Goal: Task Accomplishment & Management: Complete application form

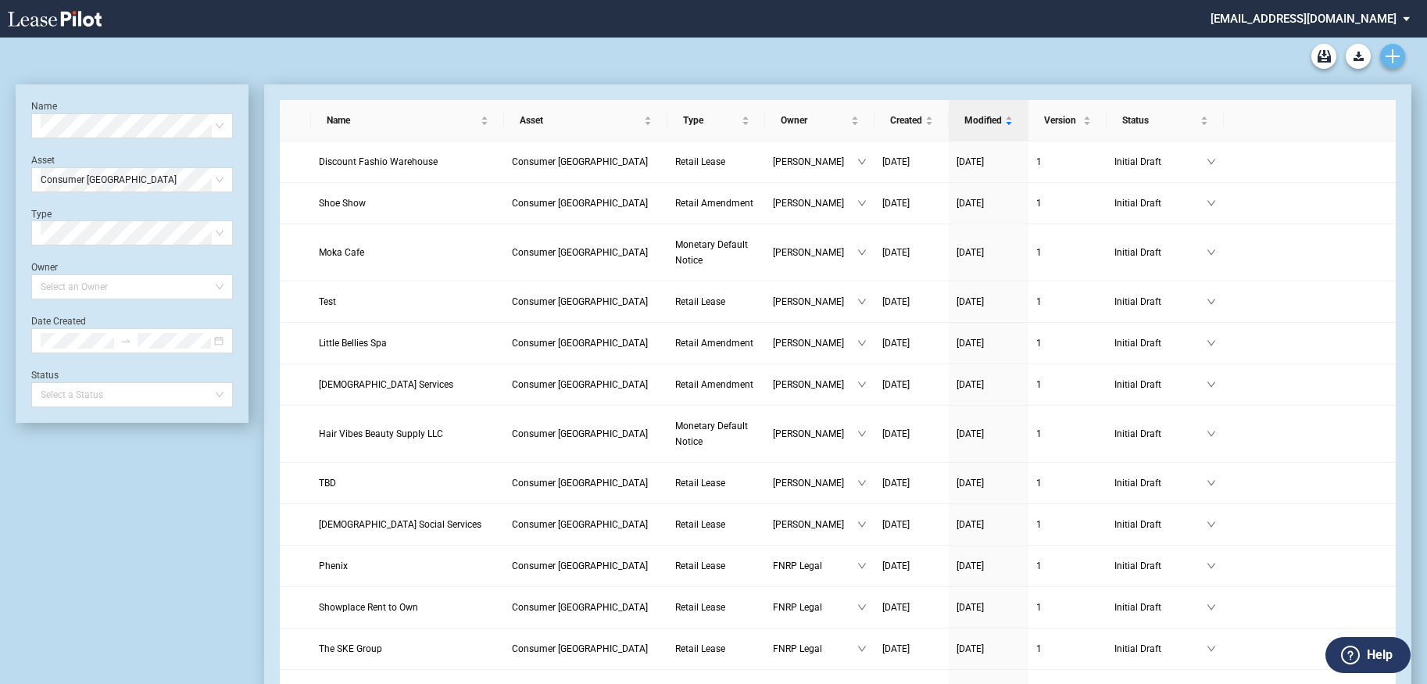
click at [1393, 52] on use "Create new document" at bounding box center [1393, 56] width 14 height 14
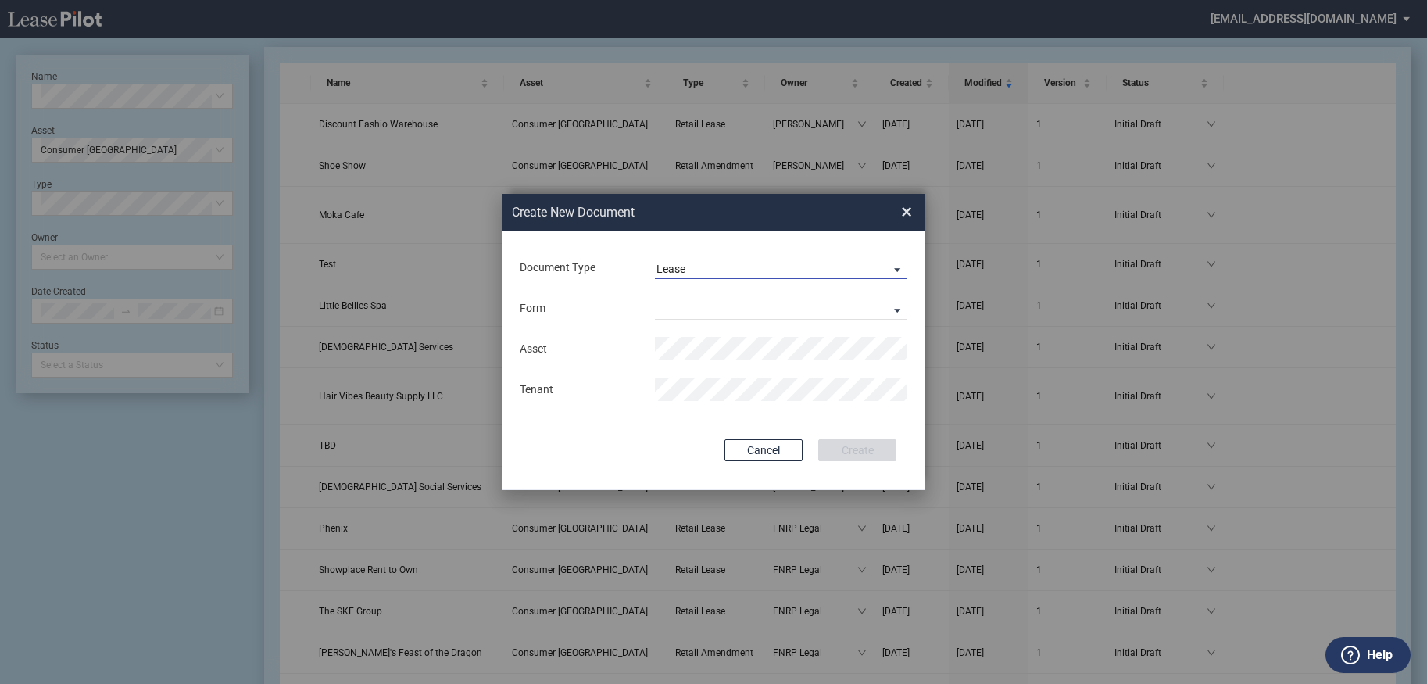
click at [854, 262] on span "Lease" at bounding box center [768, 270] width 224 height 16
click at [807, 313] on md-option "Amendment" at bounding box center [782, 307] width 277 height 38
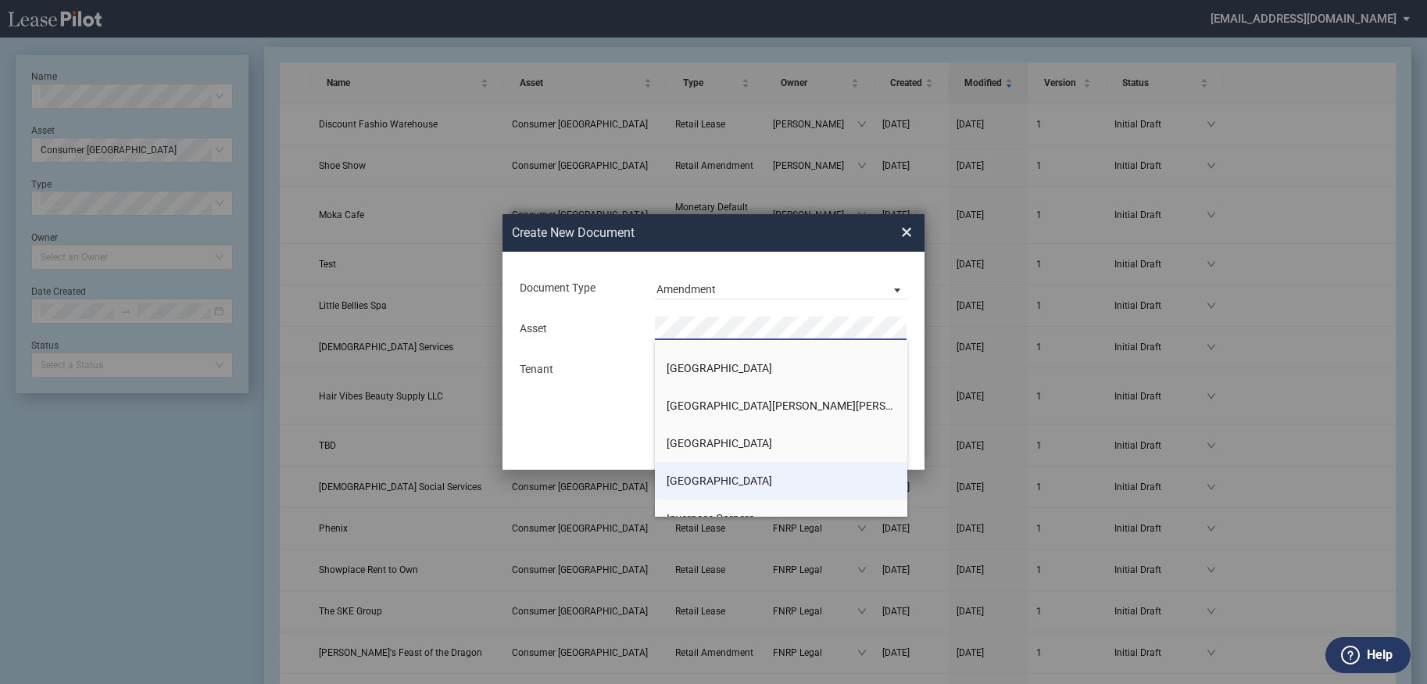
scroll to position [938, 0]
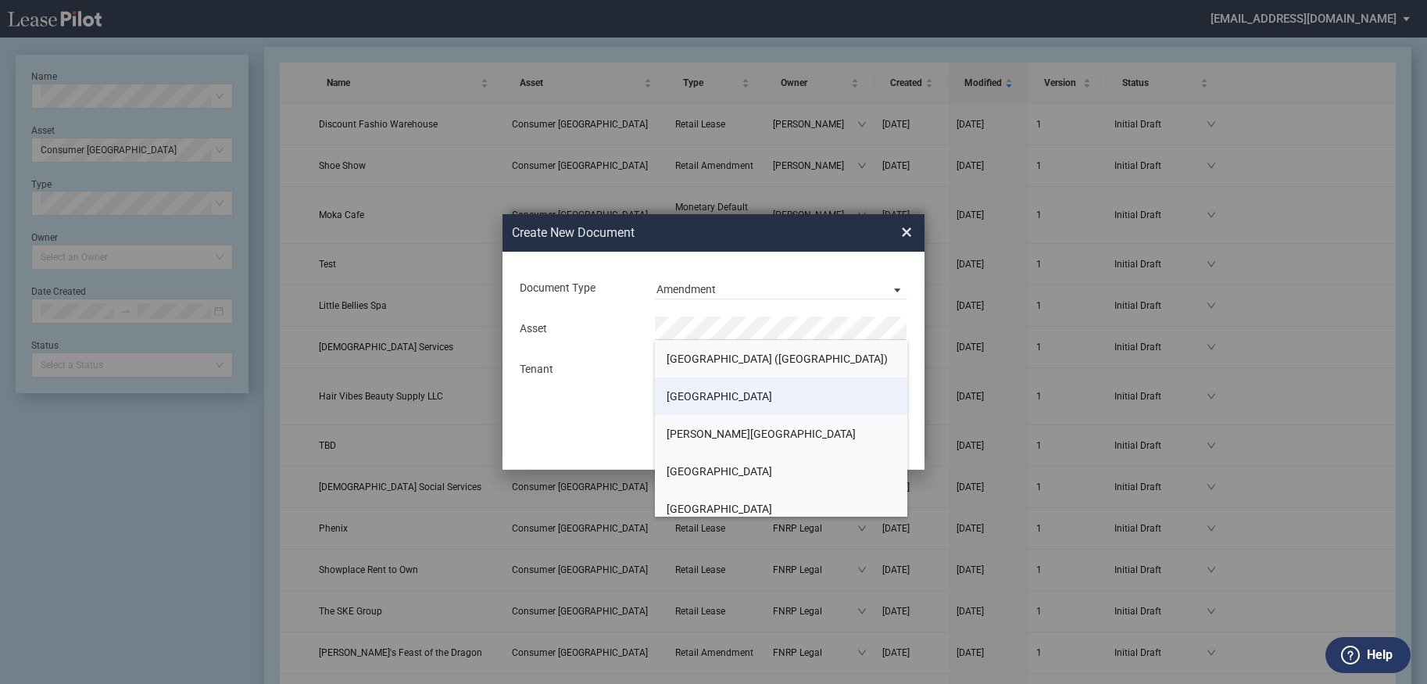
click at [769, 402] on span "[GEOGRAPHIC_DATA]" at bounding box center [719, 396] width 105 height 13
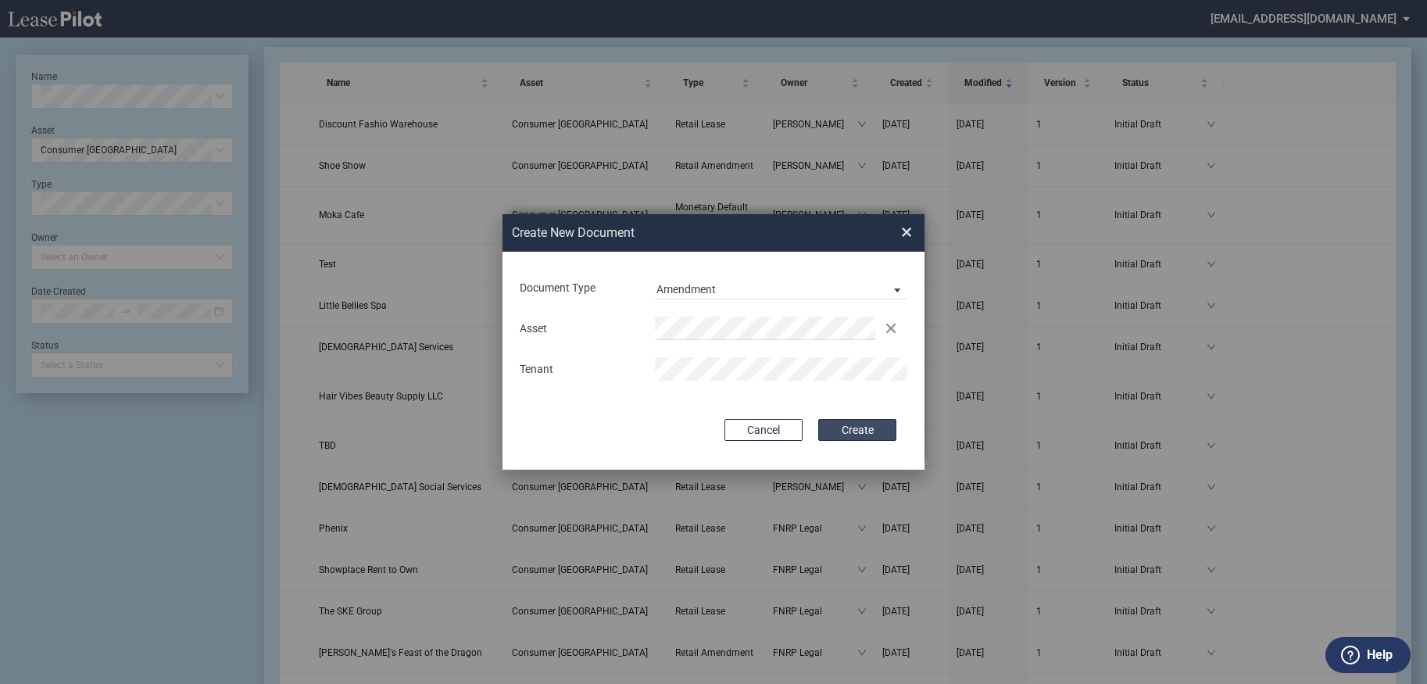
click at [862, 434] on button "Create" at bounding box center [857, 430] width 78 height 22
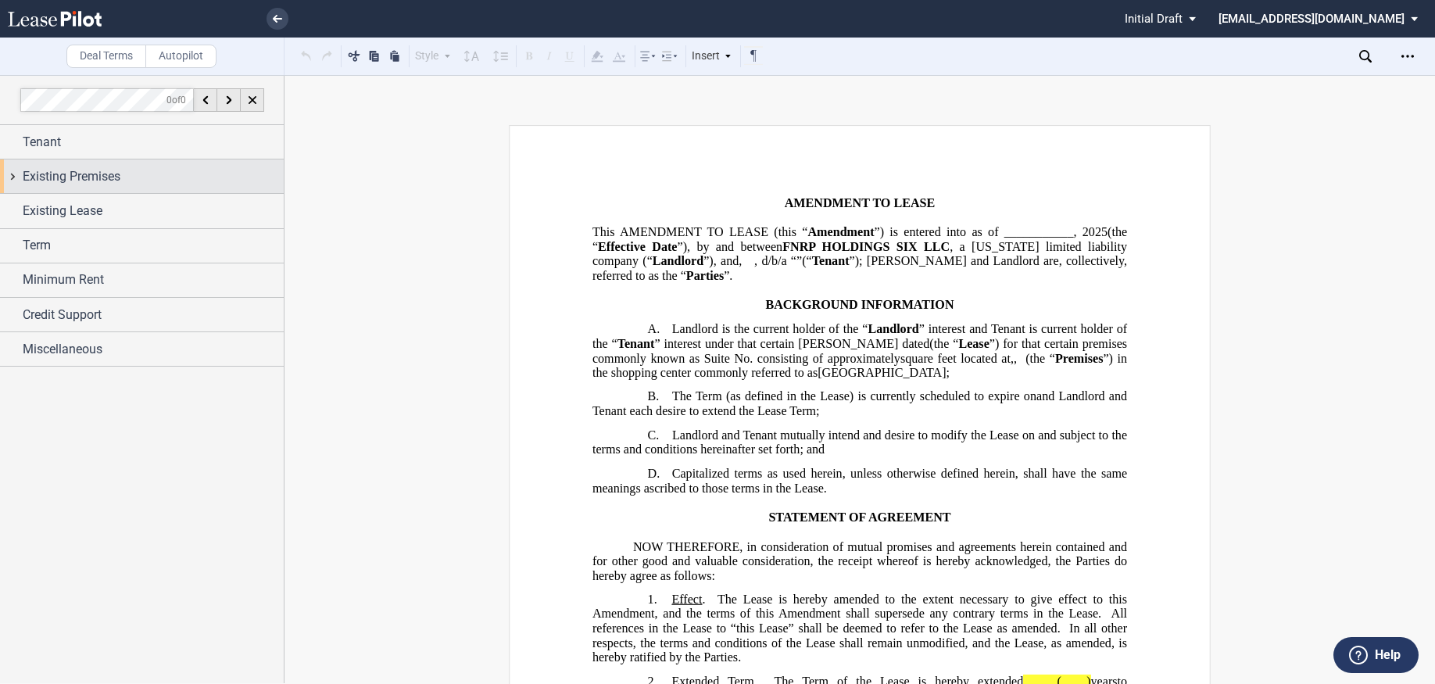
click at [120, 173] on span "Existing Premises" at bounding box center [72, 176] width 98 height 19
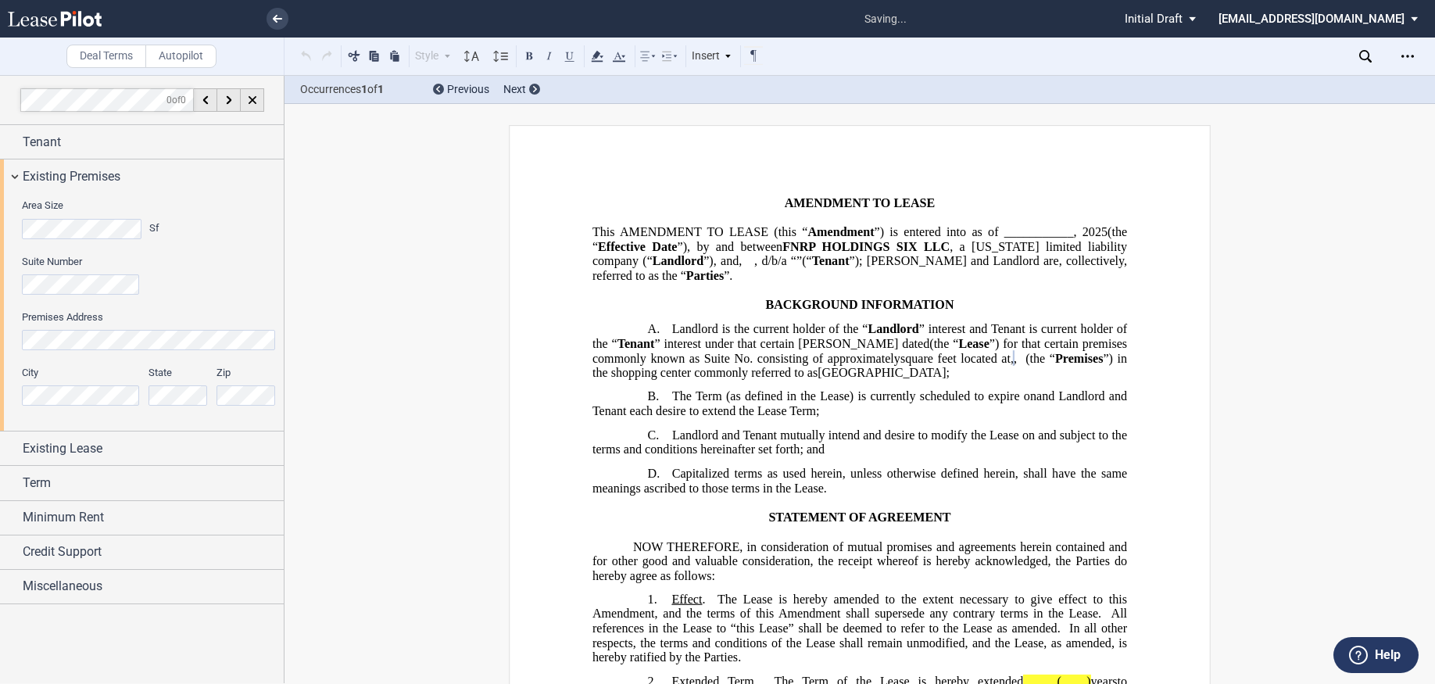
click at [211, 267] on label "Suite Number" at bounding box center [148, 262] width 253 height 14
click at [12, 179] on div "Existing Premises" at bounding box center [142, 176] width 284 height 34
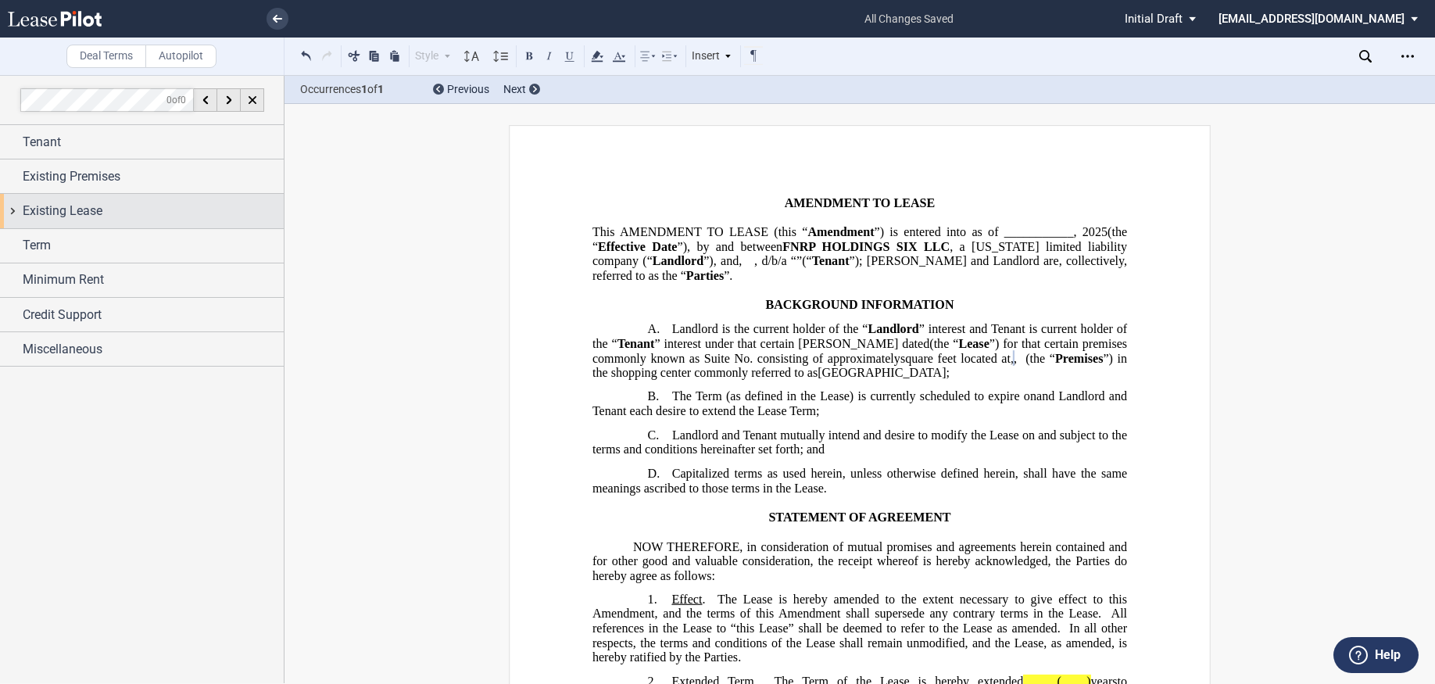
click at [30, 208] on span "Existing Lease" at bounding box center [63, 211] width 80 height 19
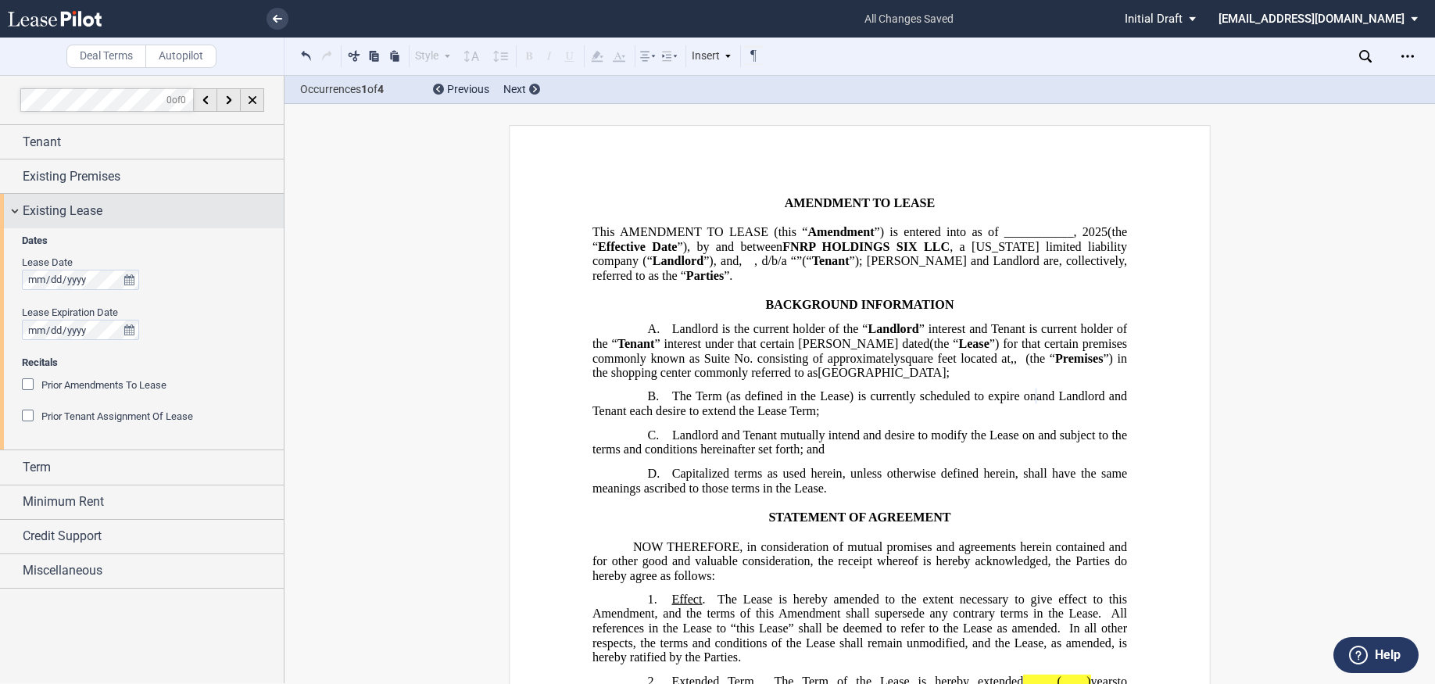
click at [13, 210] on div "Existing Lease" at bounding box center [142, 211] width 284 height 34
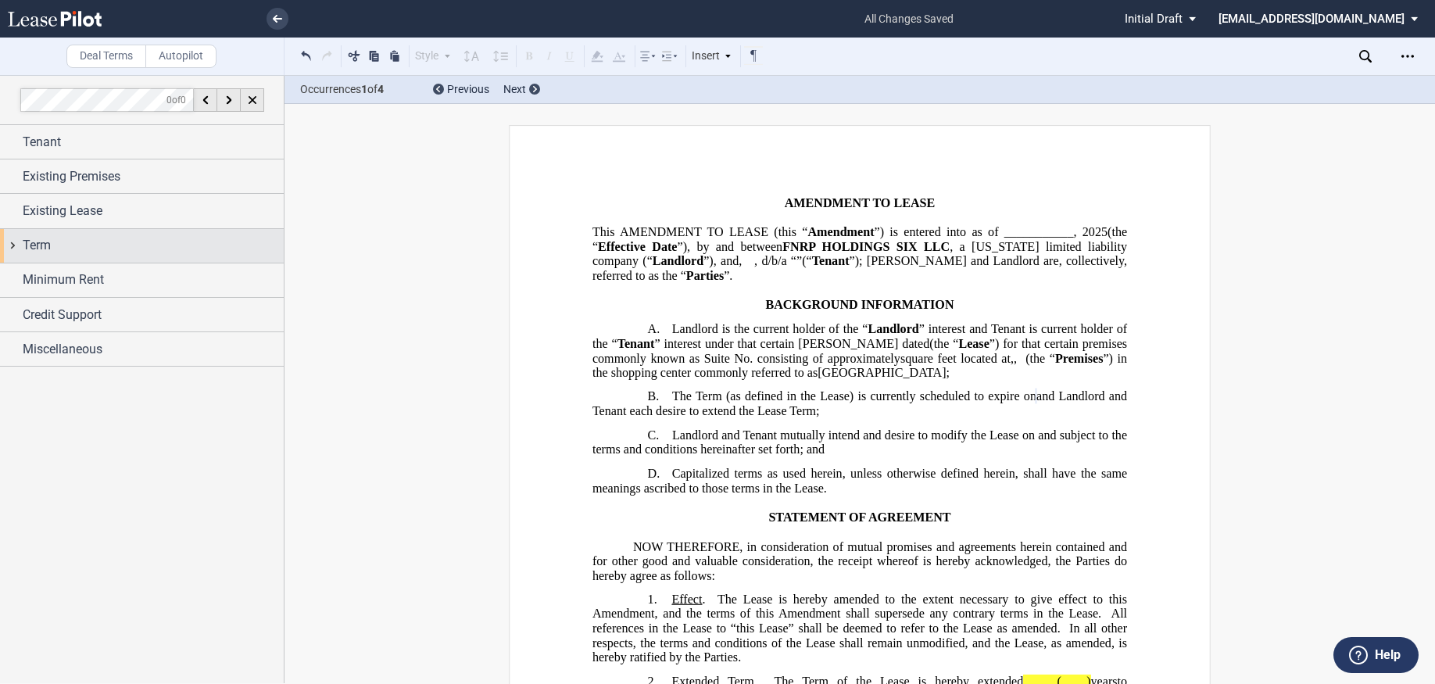
click at [26, 247] on span "Term" at bounding box center [37, 245] width 28 height 19
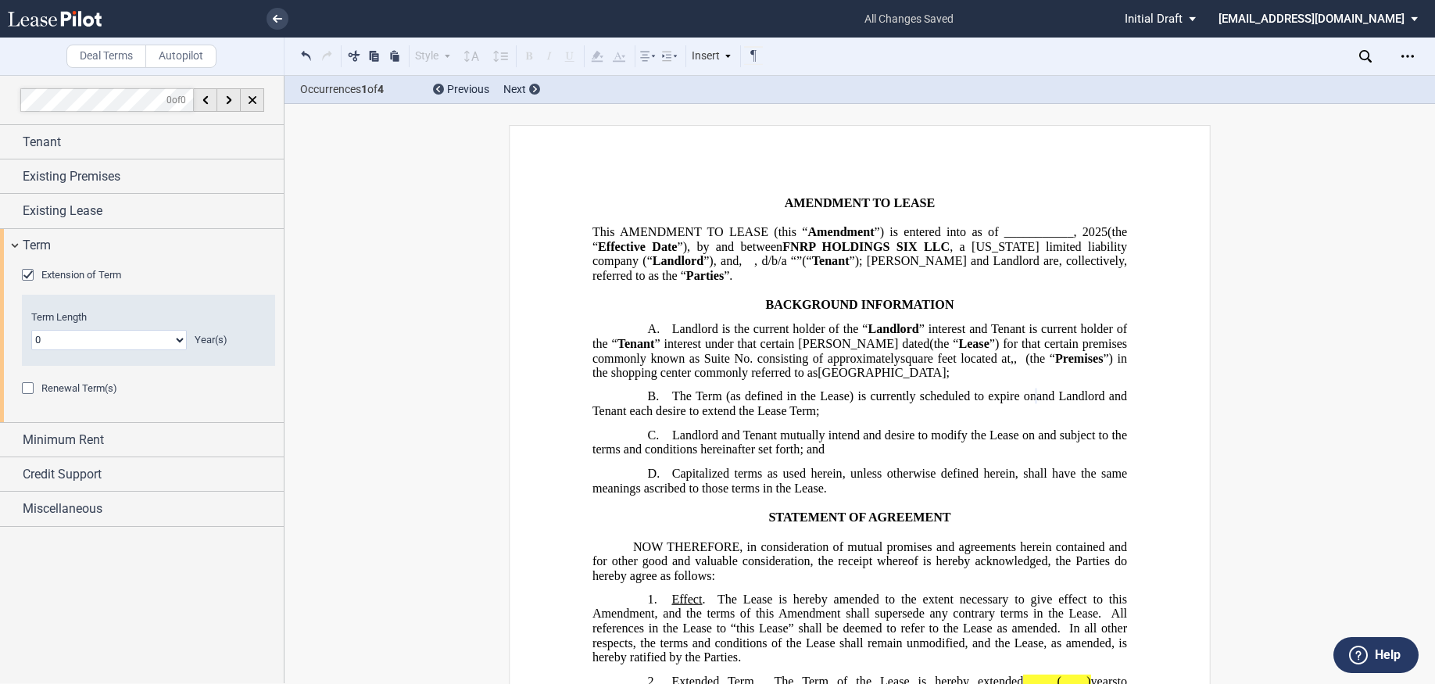
click at [73, 341] on select "0 1 2 3 4 5 6 7 8 9 10 11 12 13 14 15 16 17 18 19 20" at bounding box center [109, 340] width 156 height 20
click at [145, 335] on select "0 1 2 3 4 5 6 7 8 9 10 11 12 13 14 15 16 17 18 19 20" at bounding box center [109, 340] width 156 height 20
select select "number:2"
click at [31, 330] on select "0 1 2 3 4 5 6 7 8 9 10 11 12 13 14 15 16 17 18 19 20" at bounding box center [109, 340] width 156 height 20
click at [137, 384] on div "Renewal Term(s)" at bounding box center [148, 389] width 253 height 16
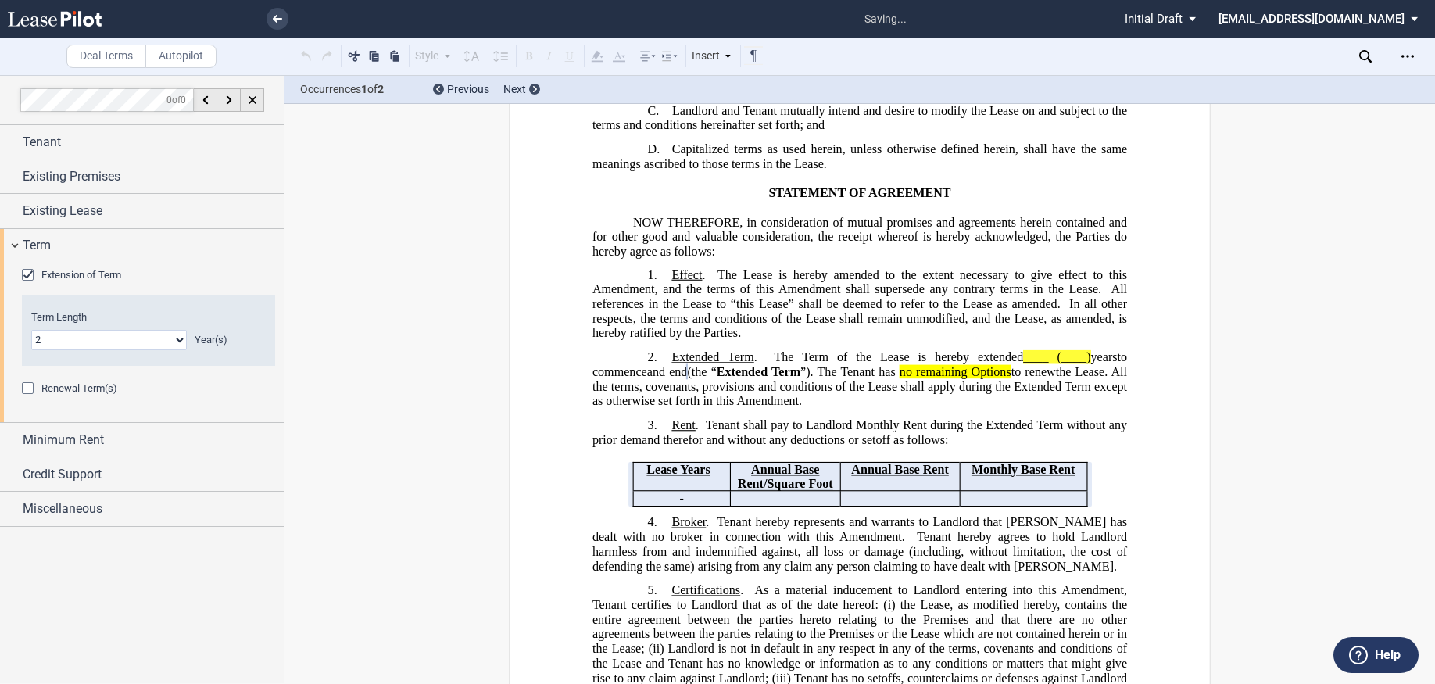
scroll to position [381, 0]
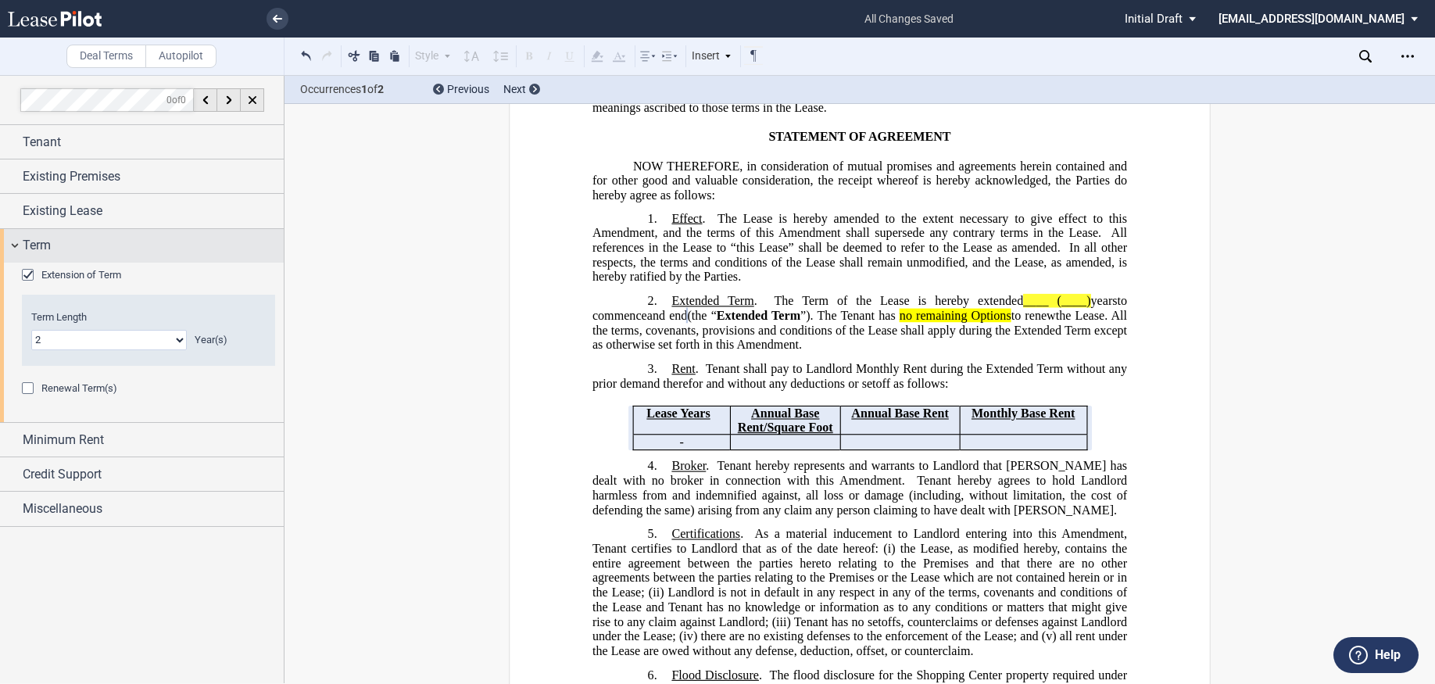
click at [13, 250] on div "Term" at bounding box center [142, 246] width 284 height 34
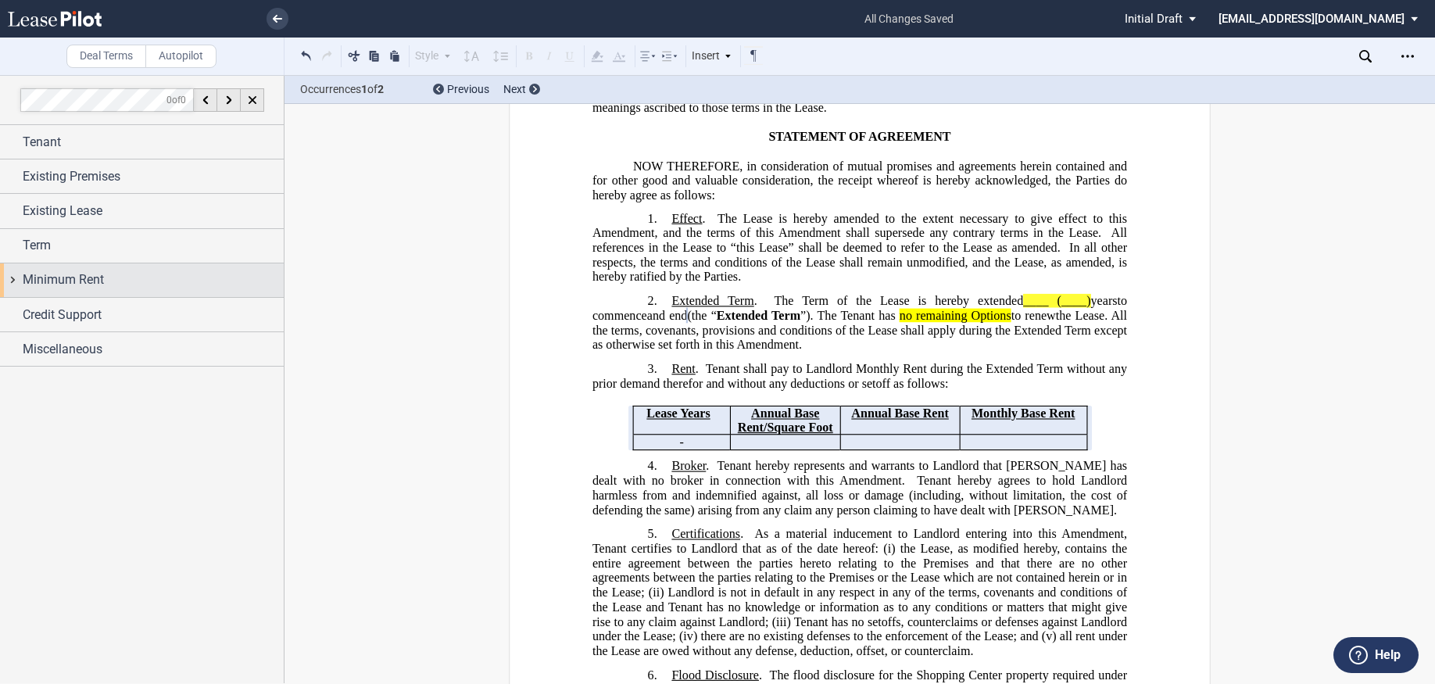
click at [33, 280] on span "Minimum Rent" at bounding box center [63, 279] width 81 height 19
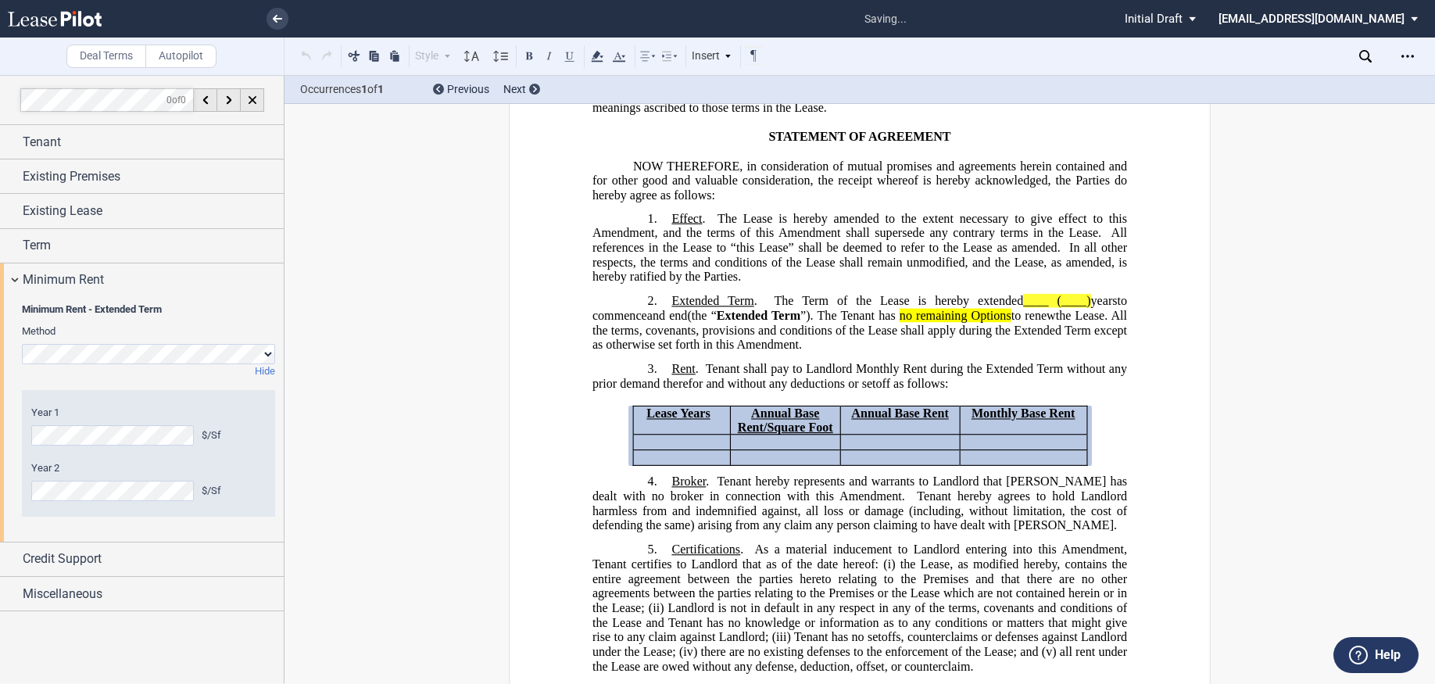
click at [243, 467] on label "Year 2" at bounding box center [148, 468] width 234 height 14
click at [152, 321] on div "Minimum Rent - Extended Term Method Hide" at bounding box center [148, 340] width 253 height 77
click at [17, 280] on div "Minimum Rent" at bounding box center [142, 280] width 284 height 34
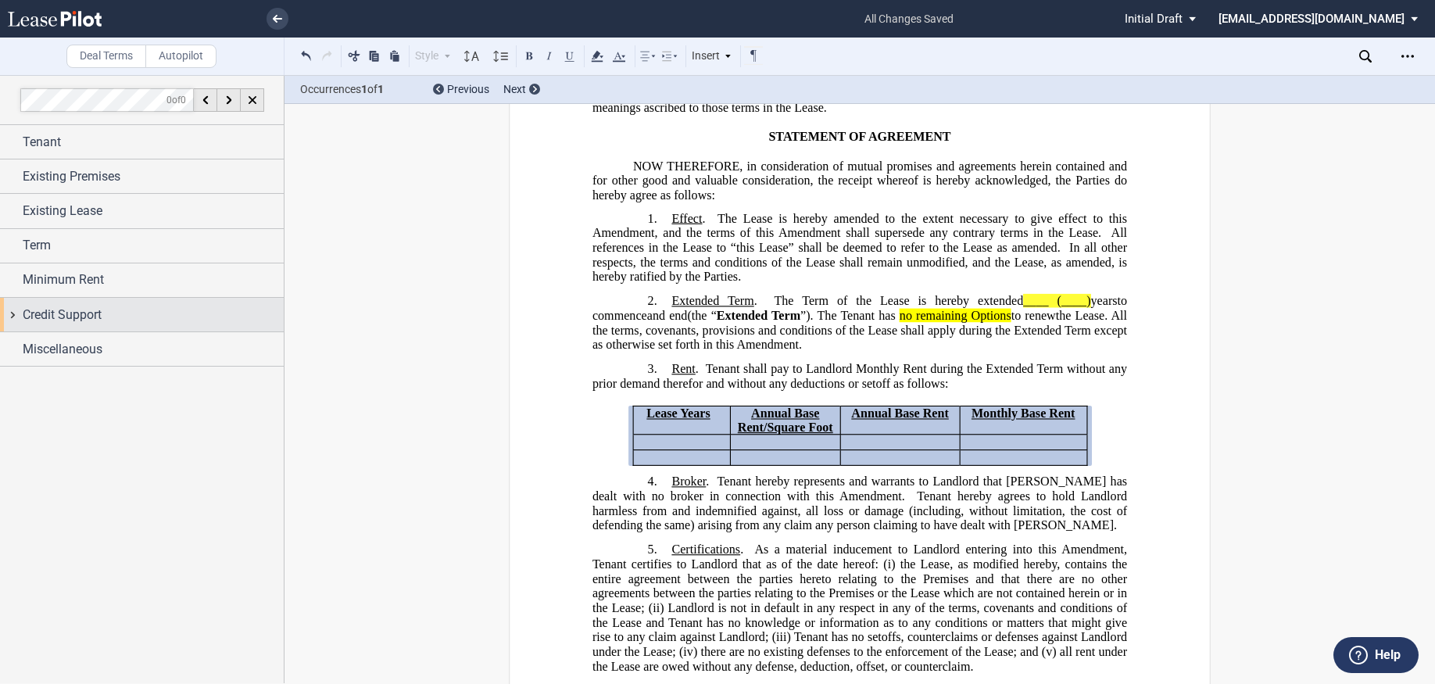
click at [27, 309] on span "Credit Support" at bounding box center [62, 315] width 79 height 19
click at [27, 340] on div "Existing Guarantor" at bounding box center [30, 346] width 16 height 16
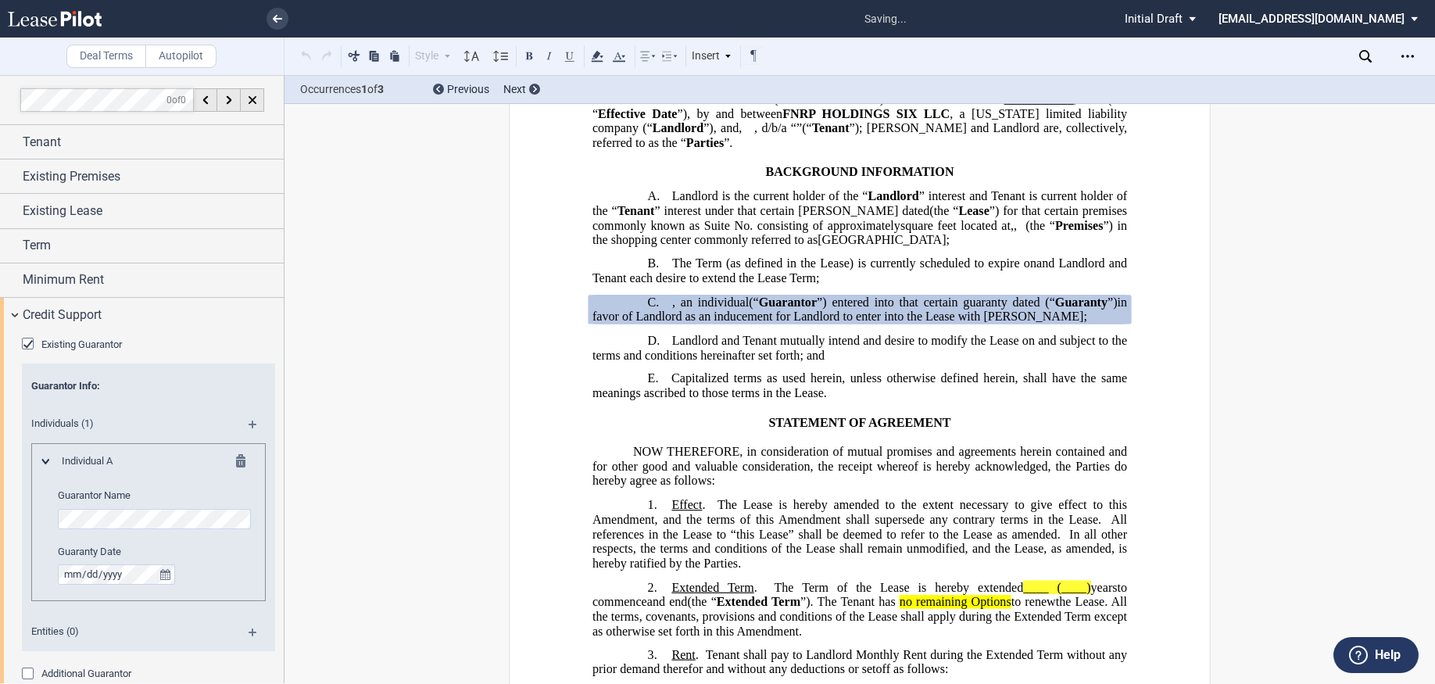
scroll to position [59, 0]
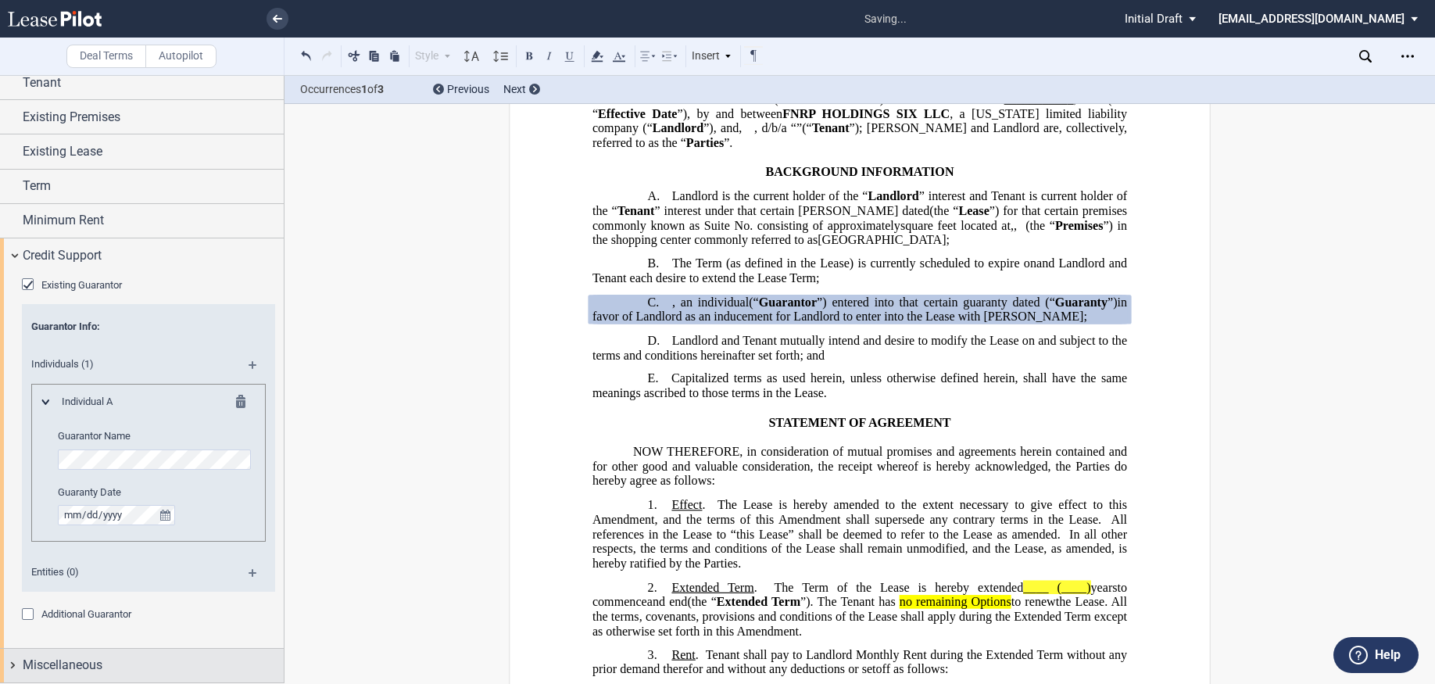
click at [42, 666] on span "Miscellaneous" at bounding box center [63, 665] width 80 height 19
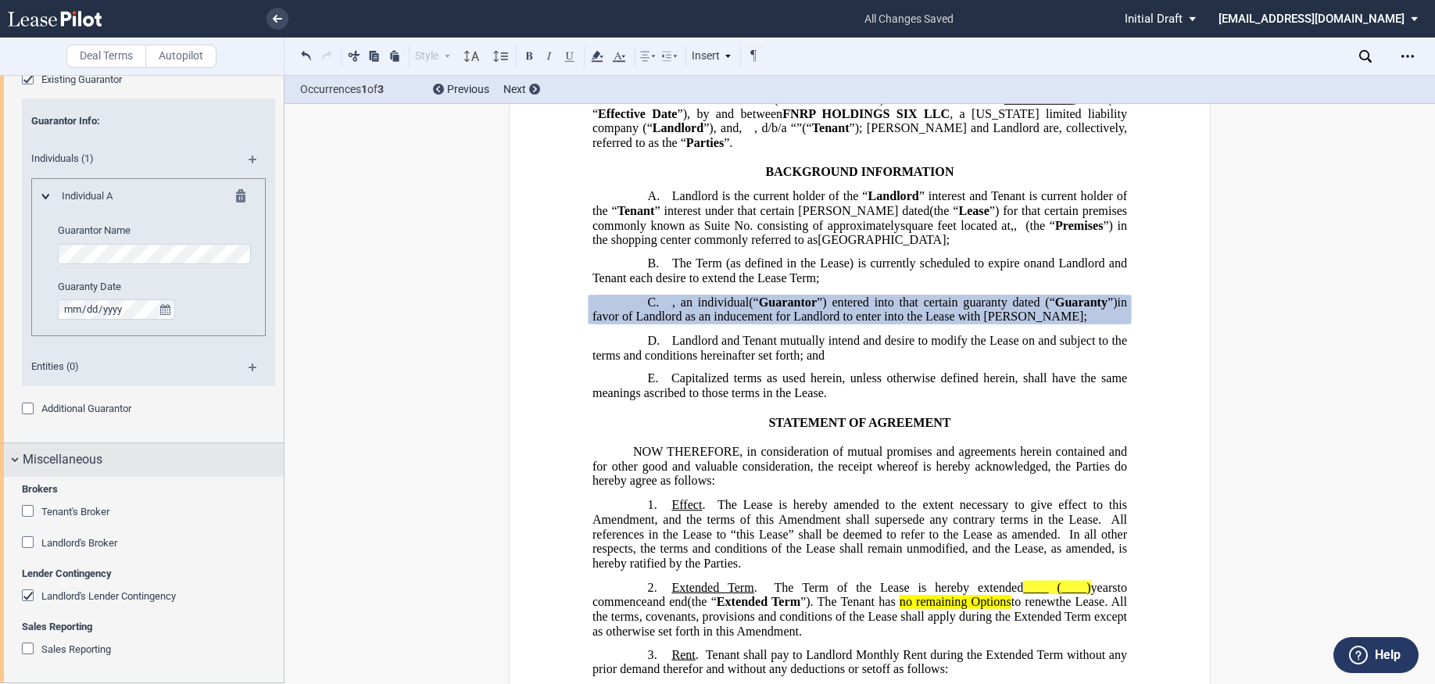
click at [18, 460] on div "Miscellaneous" at bounding box center [142, 460] width 284 height 34
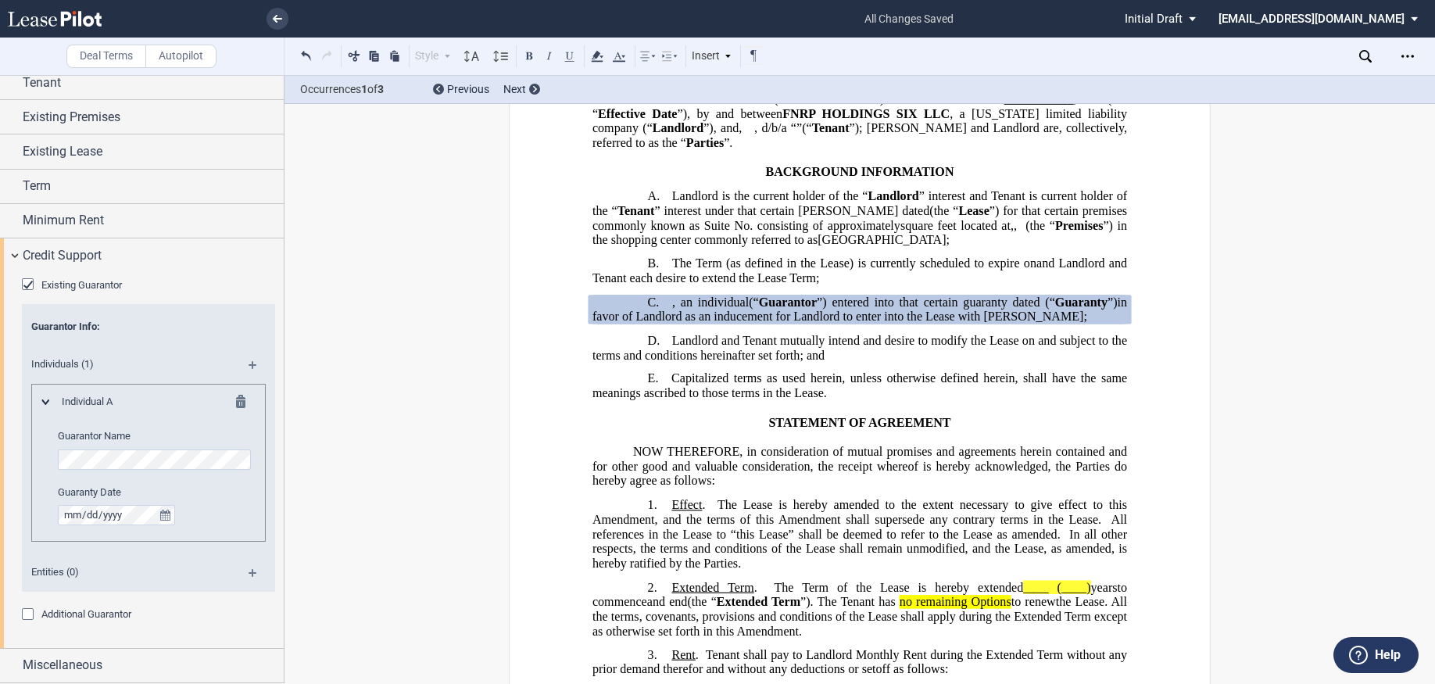
scroll to position [59, 0]
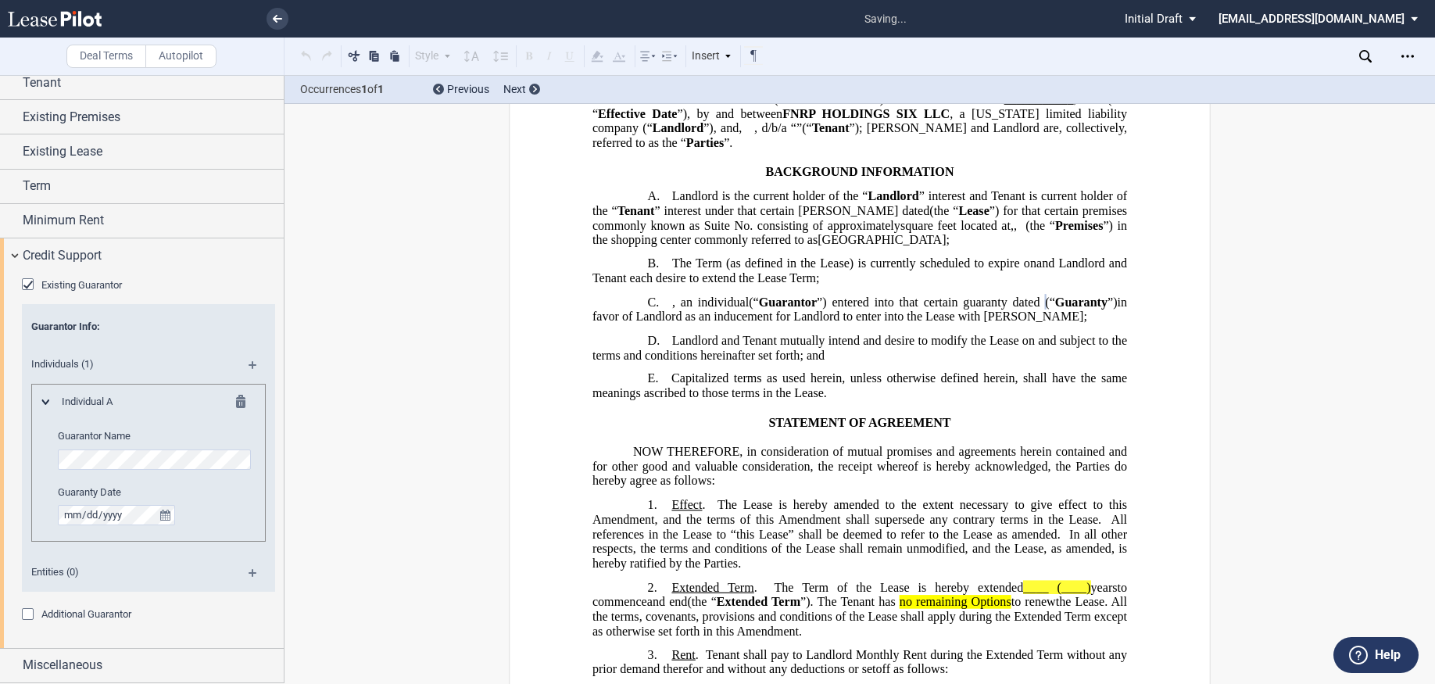
click at [228, 538] on div "Individual A Guarantor Name Guaranty Date" at bounding box center [148, 462] width 234 height 157
click at [15, 252] on div "Credit Support" at bounding box center [142, 255] width 284 height 34
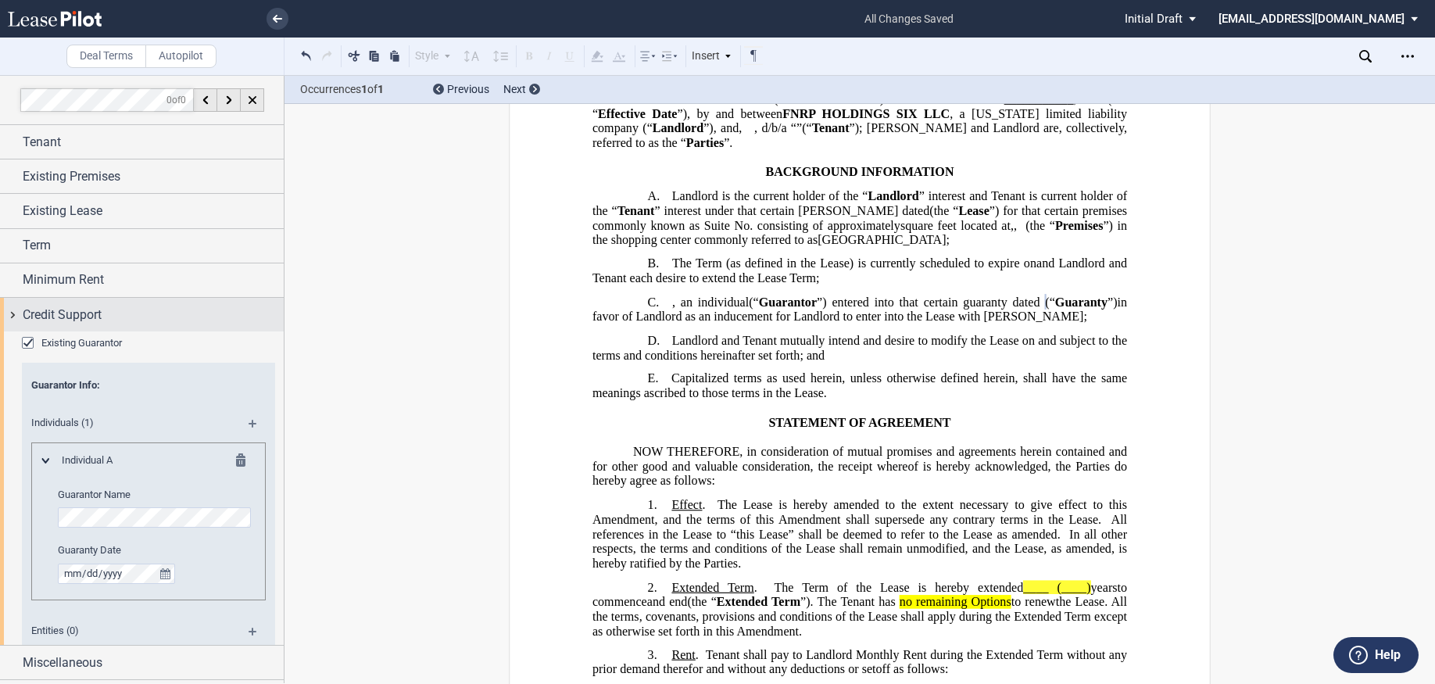
scroll to position [0, 0]
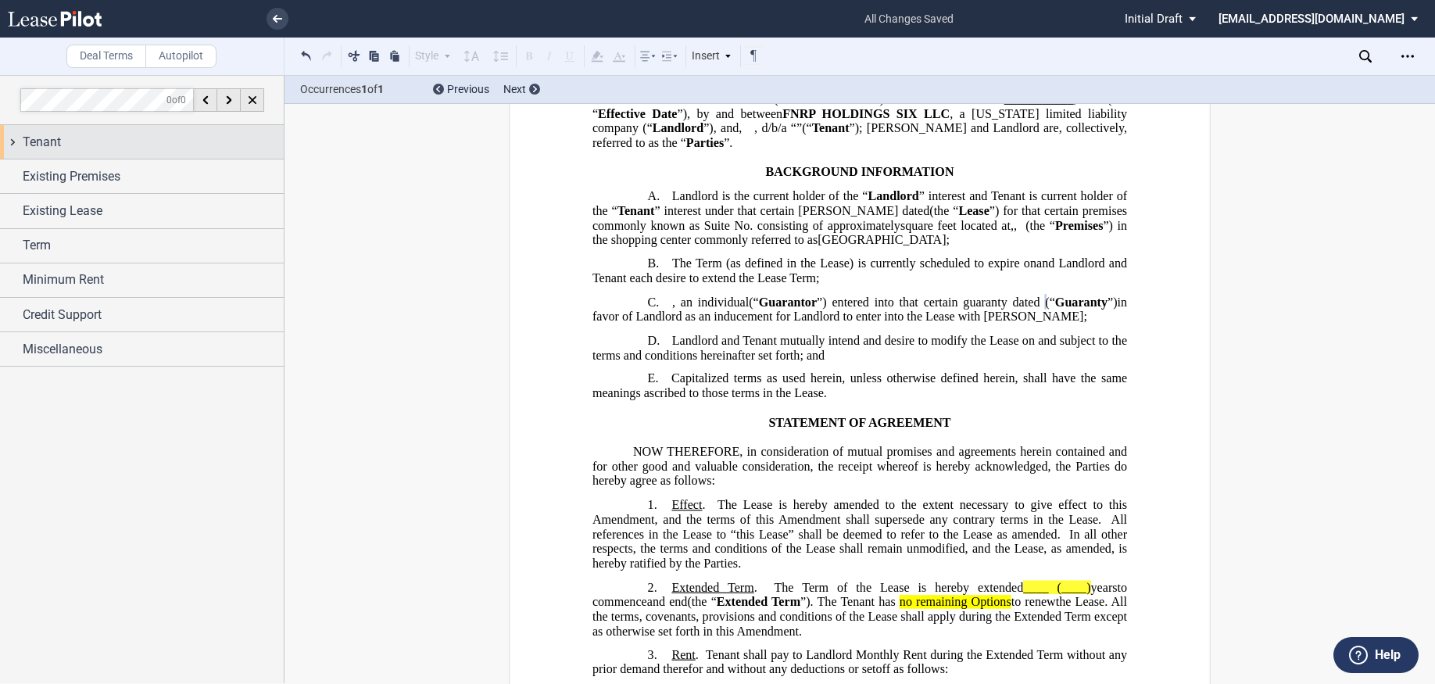
click at [55, 144] on span "Tenant" at bounding box center [42, 142] width 38 height 19
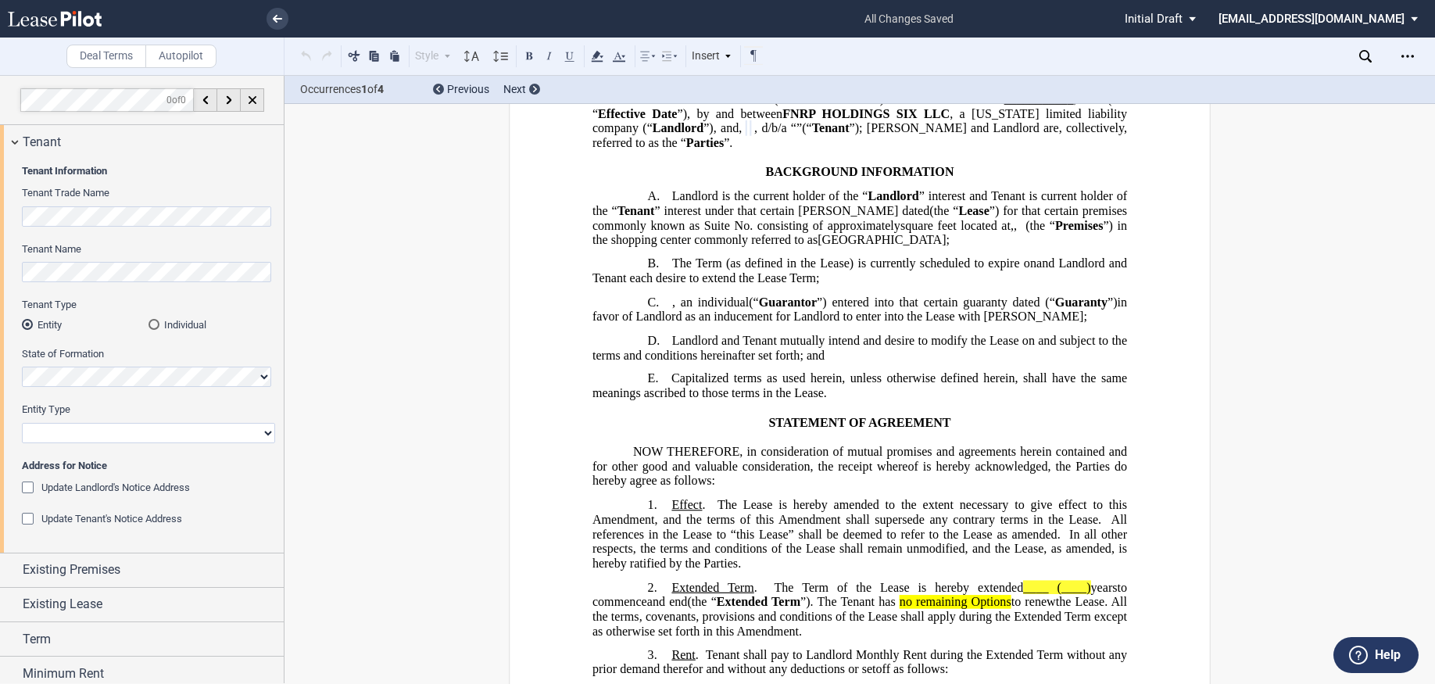
click at [77, 433] on select "Corporation Limited Liability Company General Partnership Limited Partnership O…" at bounding box center [148, 433] width 253 height 20
select select "limited liability company"
click at [22, 423] on select "Corporation Limited Liability Company General Partnership Limited Partnership O…" at bounding box center [148, 433] width 253 height 20
click at [20, 486] on div "Tenant Information Tenant Trade Name Tenant Name Tenant Type Entity Individual …" at bounding box center [142, 356] width 284 height 394
click at [34, 488] on div "Update Landlord's Notice Address" at bounding box center [30, 489] width 16 height 16
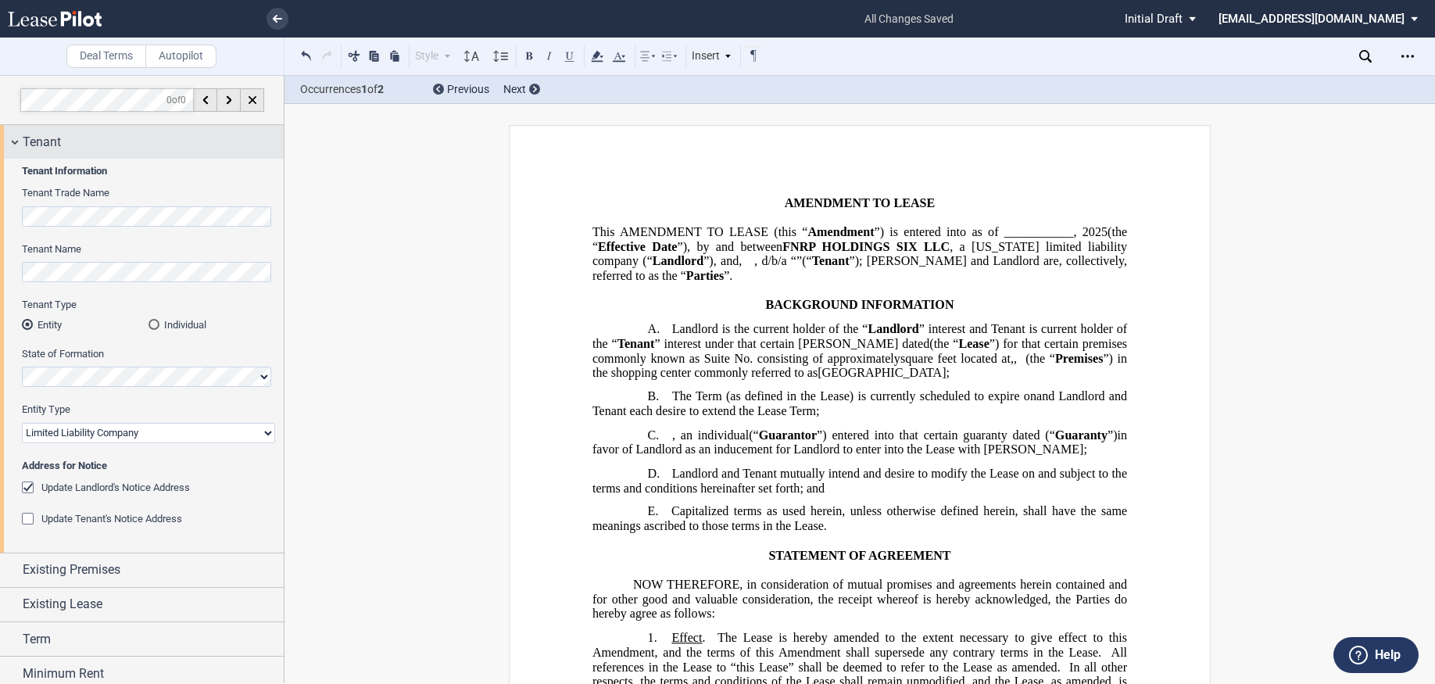
click at [15, 142] on div "Tenant" at bounding box center [142, 142] width 284 height 34
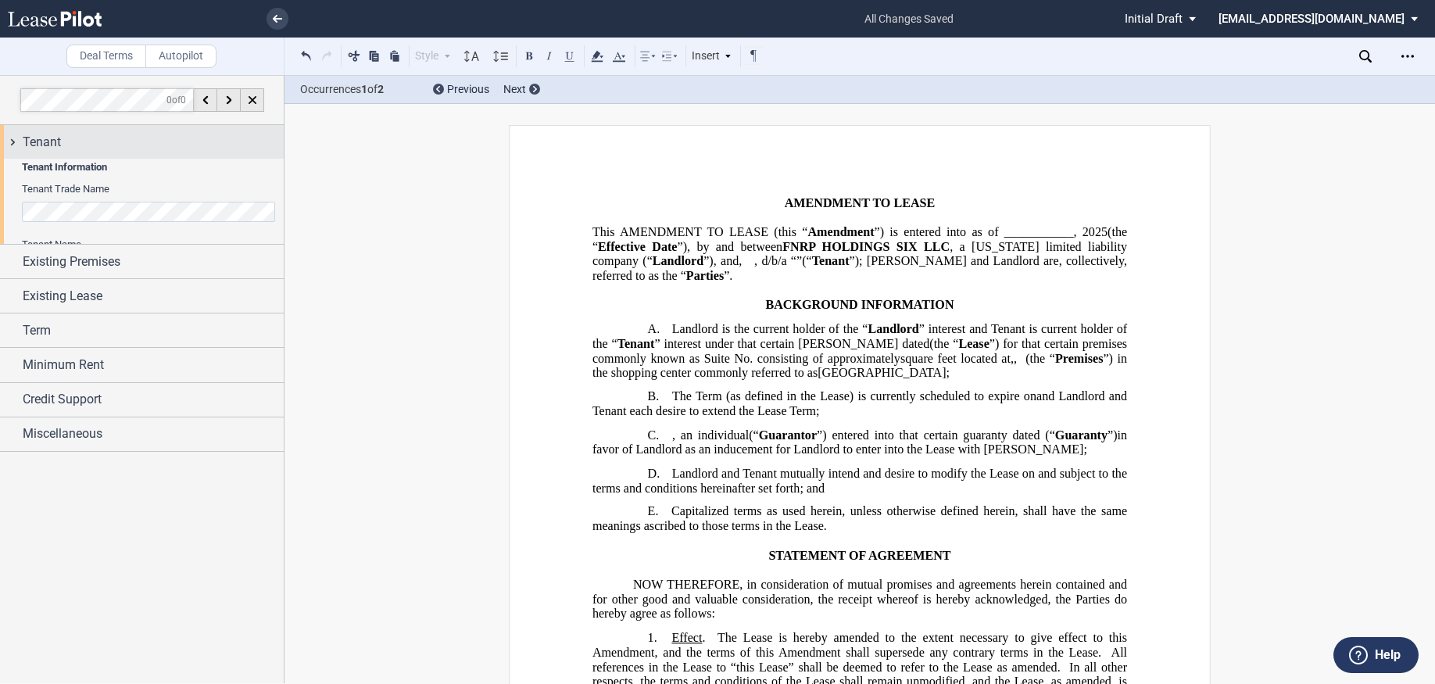
click at [15, 142] on div "Tenant" at bounding box center [142, 142] width 284 height 34
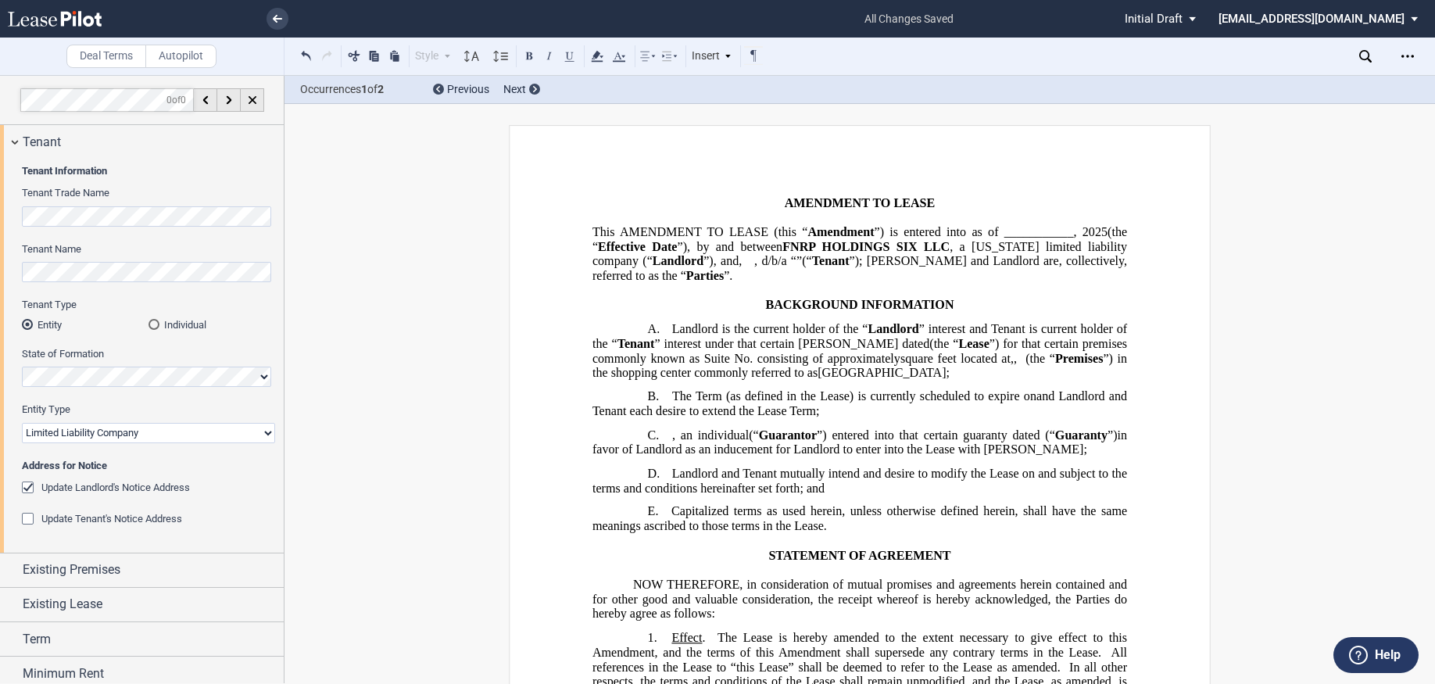
click at [27, 517] on div "Update Tenant's Notice Address" at bounding box center [30, 521] width 16 height 16
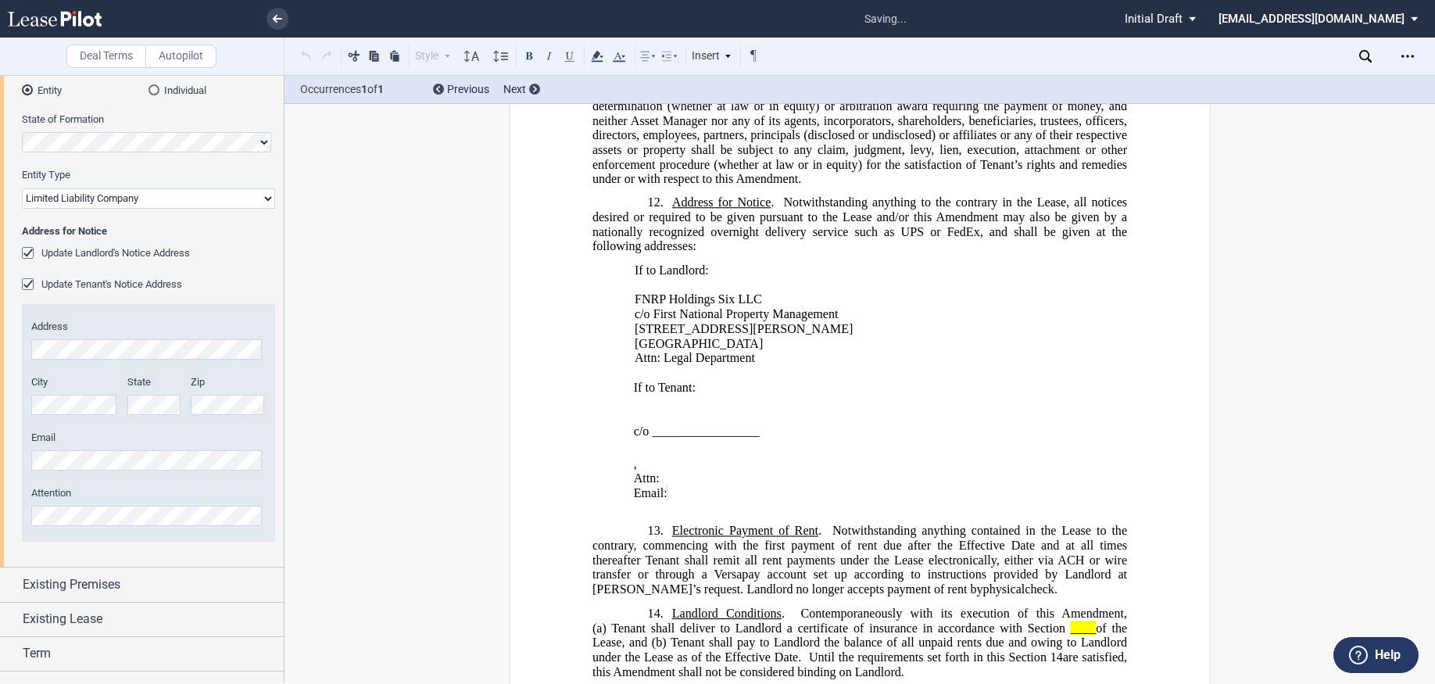
scroll to position [1782, 0]
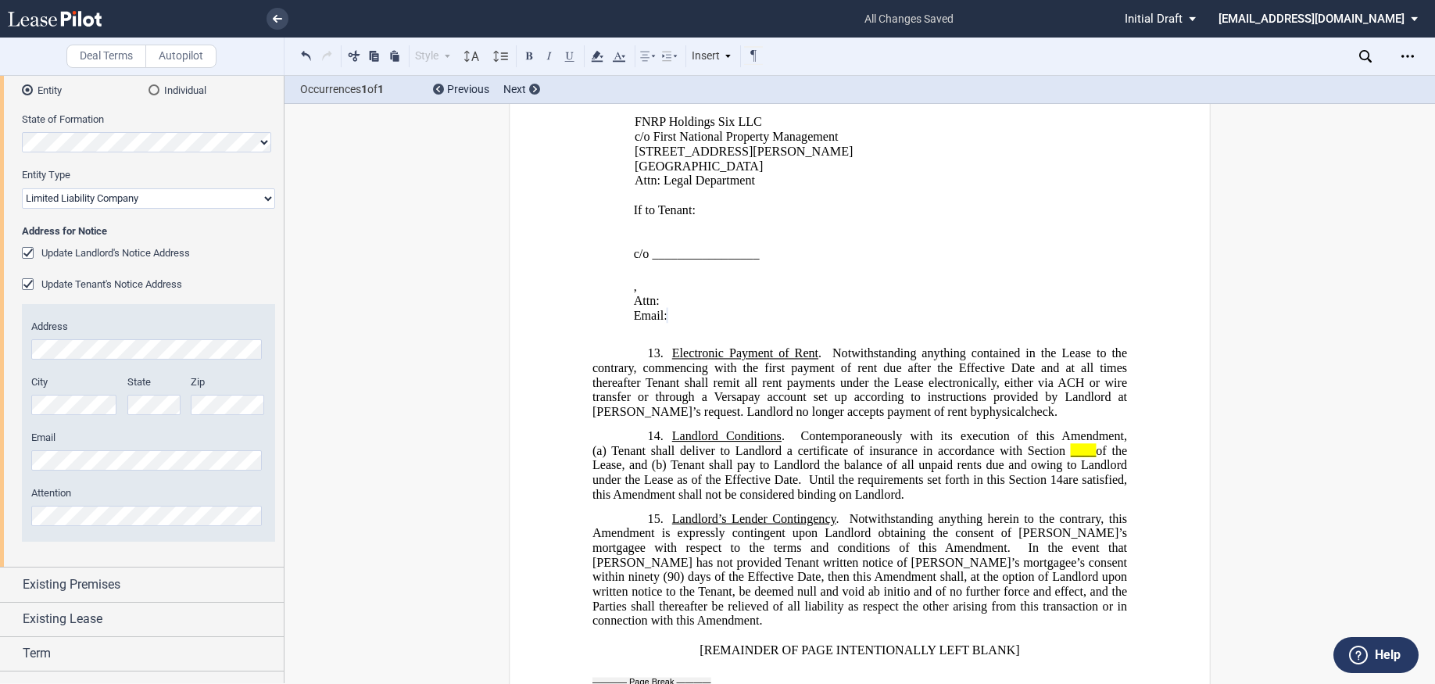
click at [873, 261] on p "c/o _________________" at bounding box center [758, 253] width 248 height 15
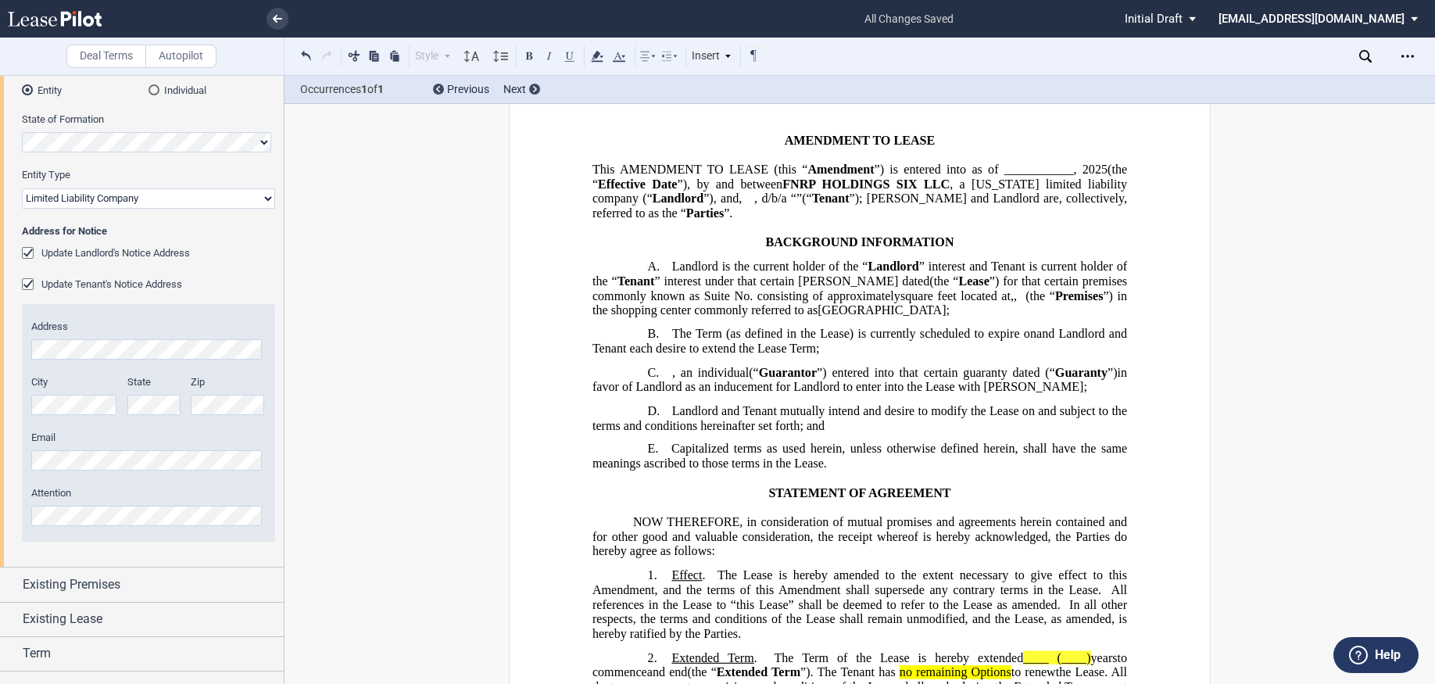
scroll to position [0, 0]
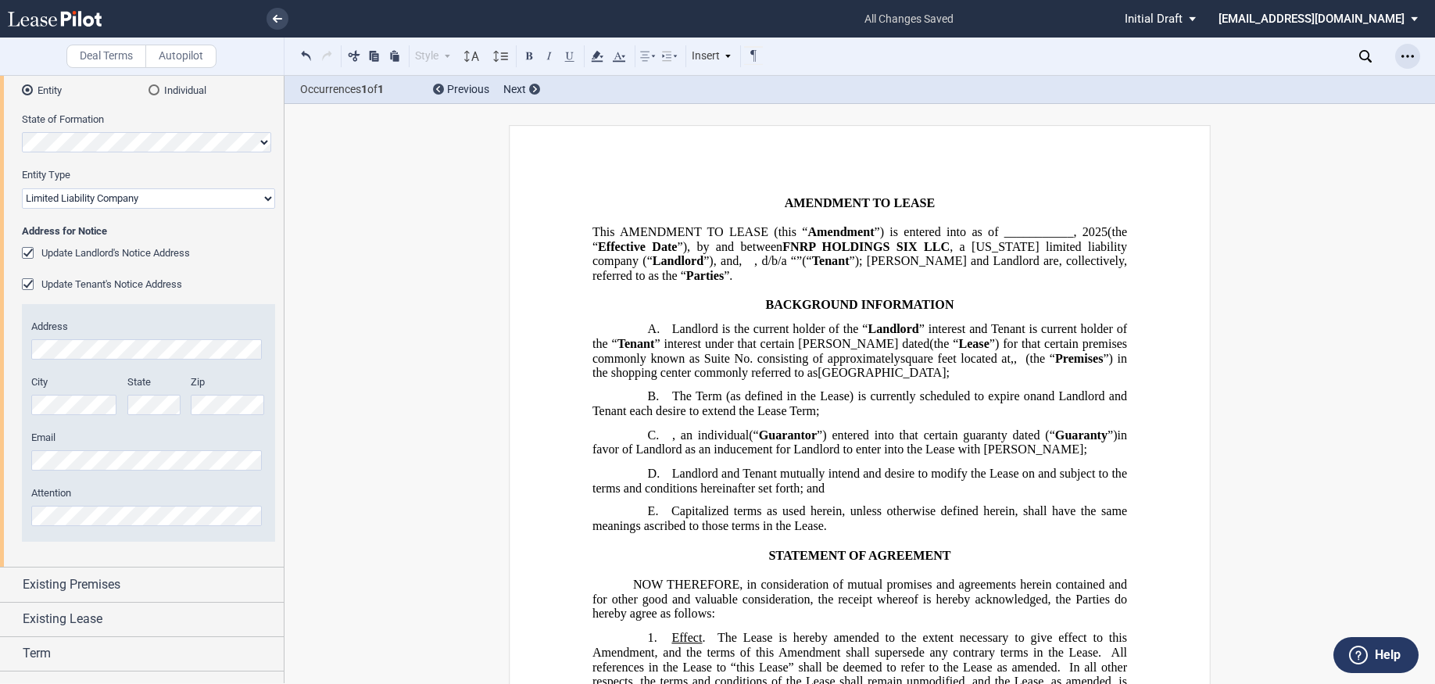
click at [1415, 66] on div "Open Lease options menu" at bounding box center [1407, 56] width 25 height 25
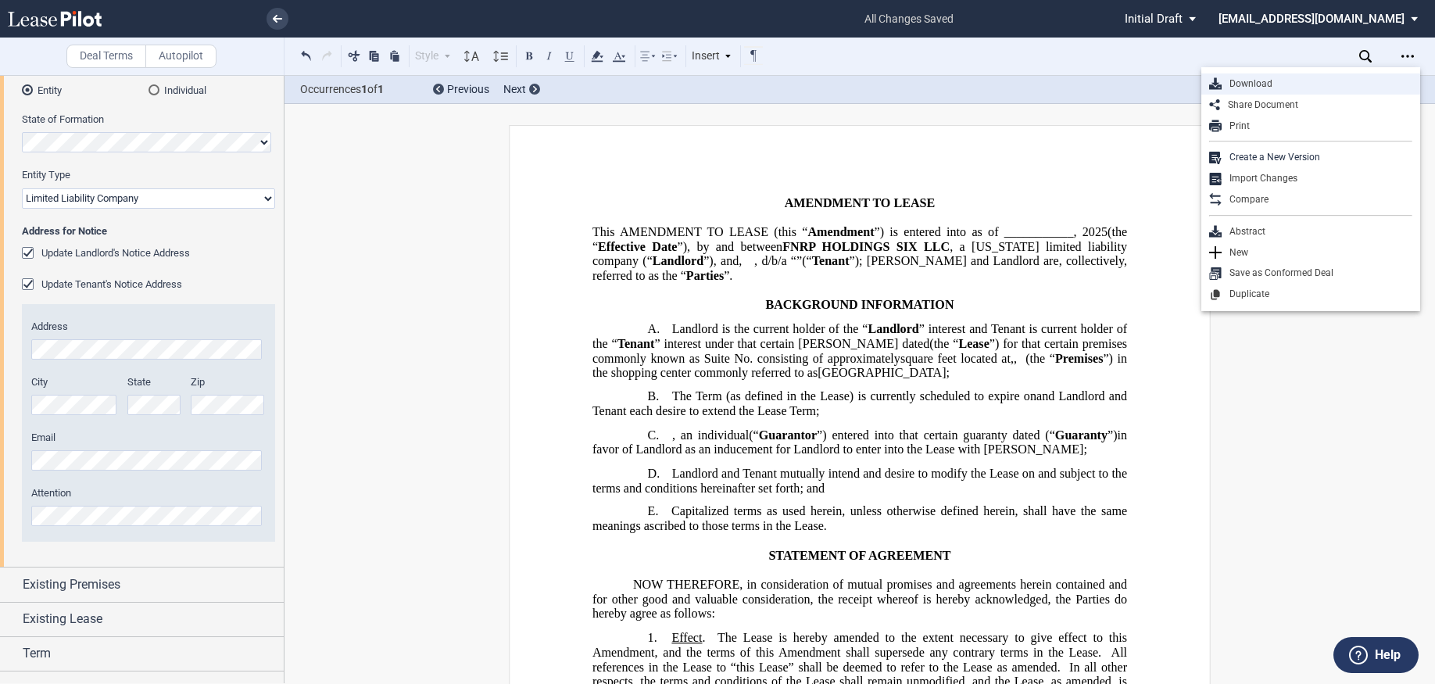
click at [1273, 80] on div "Download" at bounding box center [1316, 83] width 191 height 13
